Goal: Information Seeking & Learning: Check status

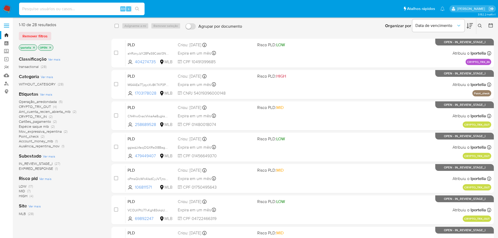
click at [82, 12] on input at bounding box center [81, 8] width 125 height 7
paste input "VostEkvyS6PPQB5xZk71BRhr"
type input "VostEkvyS6PPQB5xZk71BRhr"
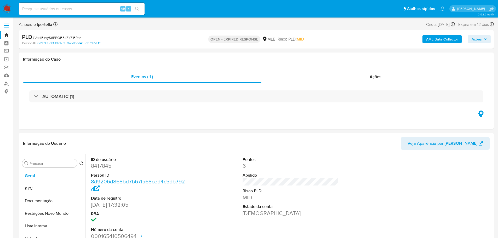
select select "10"
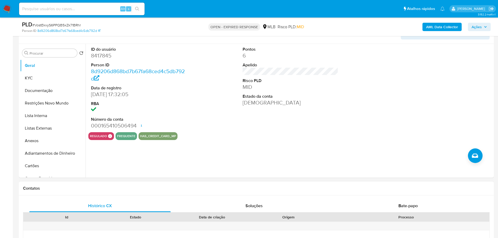
scroll to position [209, 0]
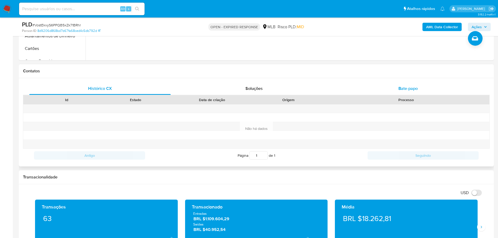
click at [401, 88] on span "Bate-papo" at bounding box center [407, 88] width 19 height 6
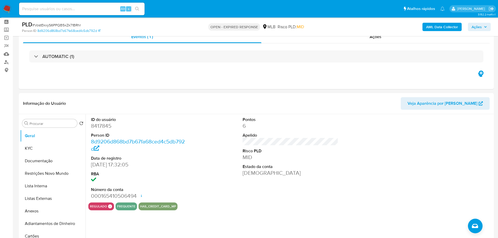
scroll to position [0, 0]
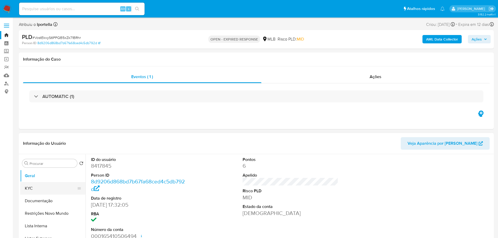
click at [40, 188] on button "KYC" at bounding box center [50, 188] width 61 height 13
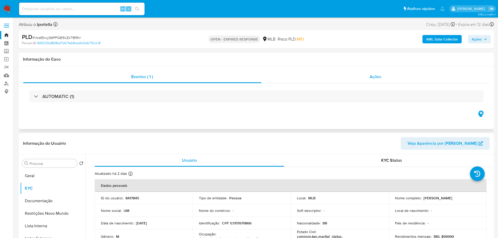
click at [376, 80] on div "Ações" at bounding box center [375, 77] width 229 height 13
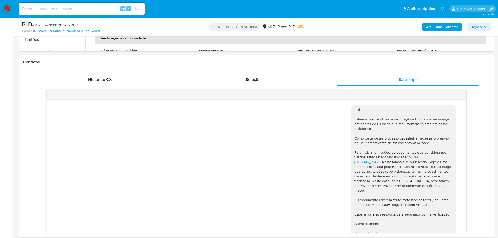
scroll to position [183, 0]
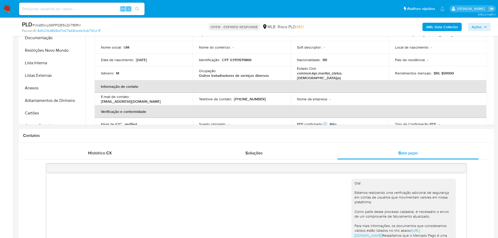
click at [99, 139] on div "Contatos" at bounding box center [256, 136] width 475 height 14
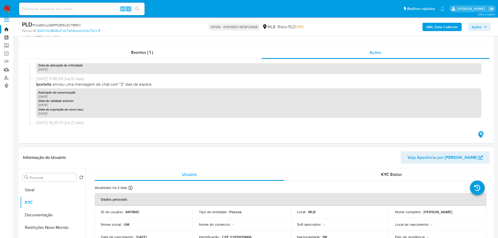
scroll to position [0, 0]
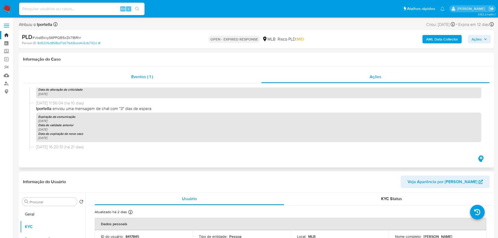
click at [175, 79] on div "Eventos ( 1 )" at bounding box center [142, 77] width 238 height 13
